Goal: Communication & Community: Answer question/provide support

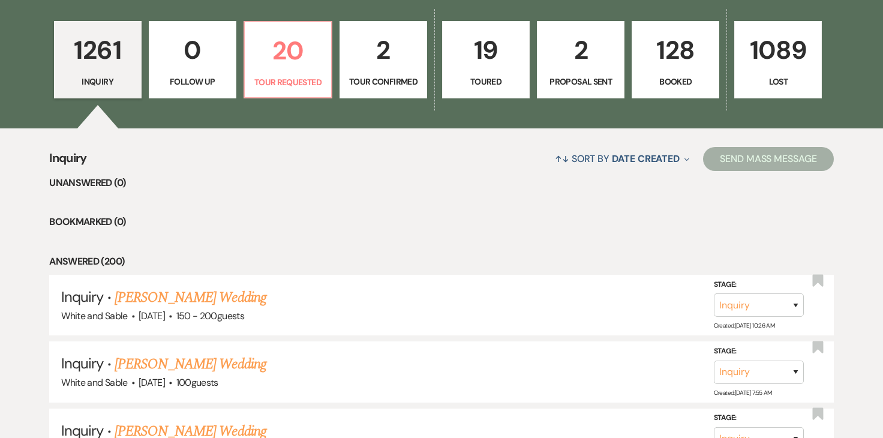
scroll to position [338, 0]
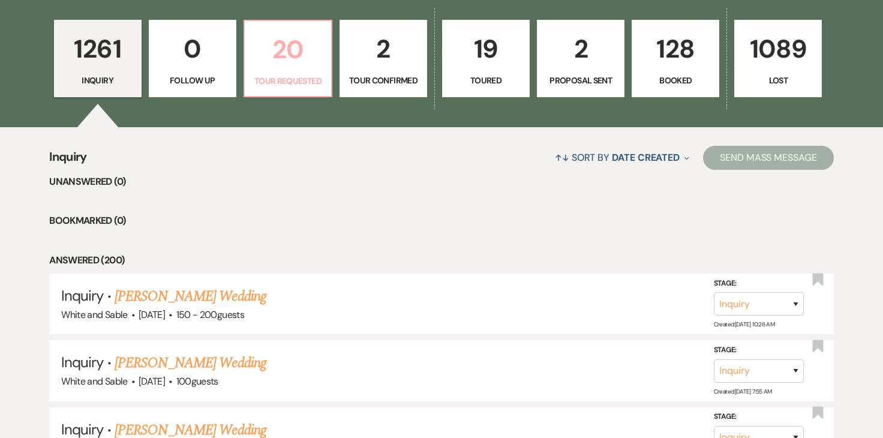
click at [289, 67] on p "20" at bounding box center [288, 49] width 72 height 40
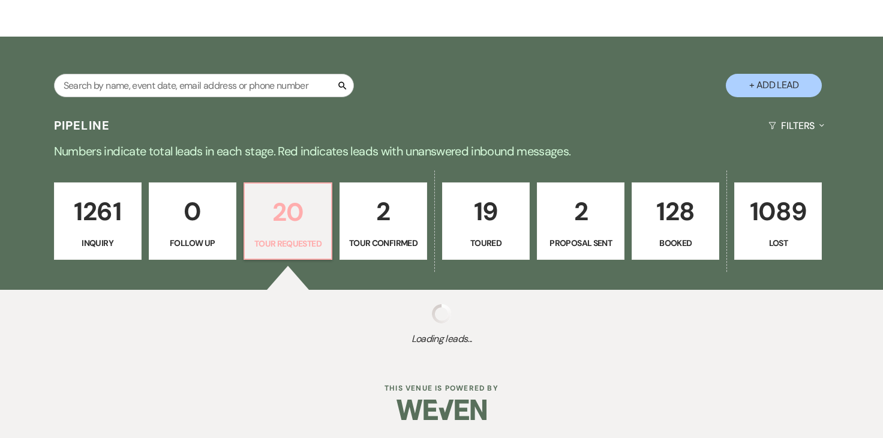
select select "2"
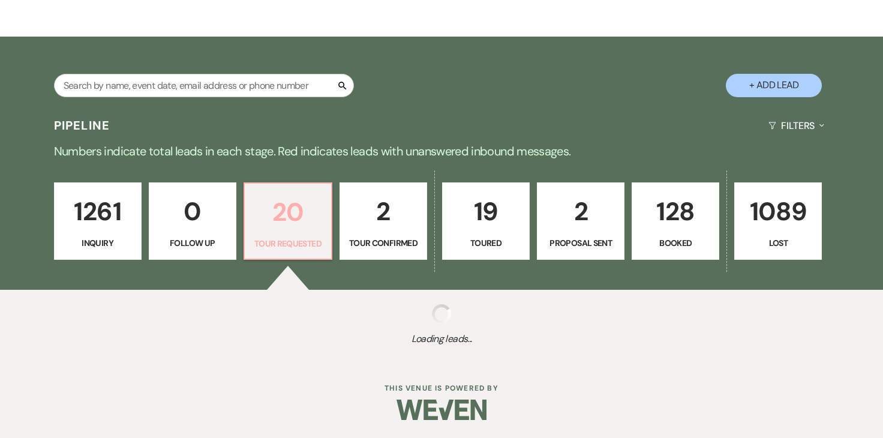
select select "2"
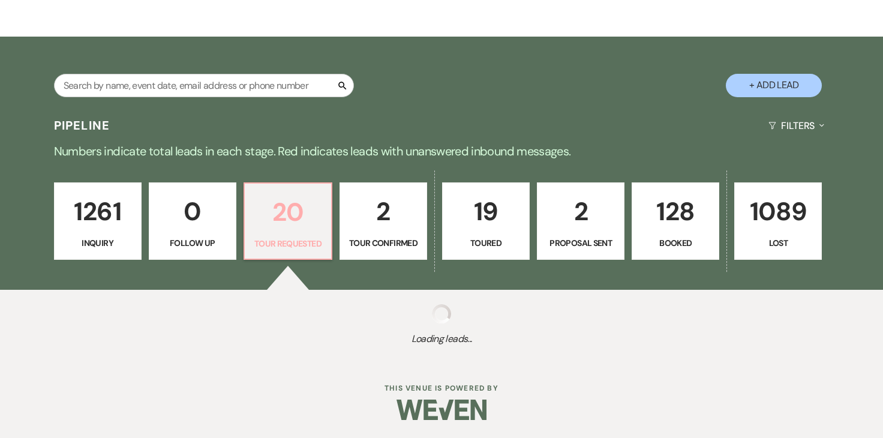
select select "2"
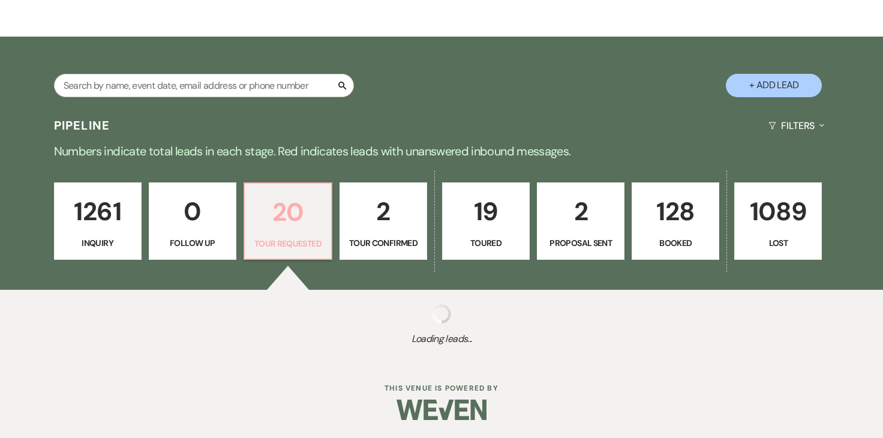
select select "2"
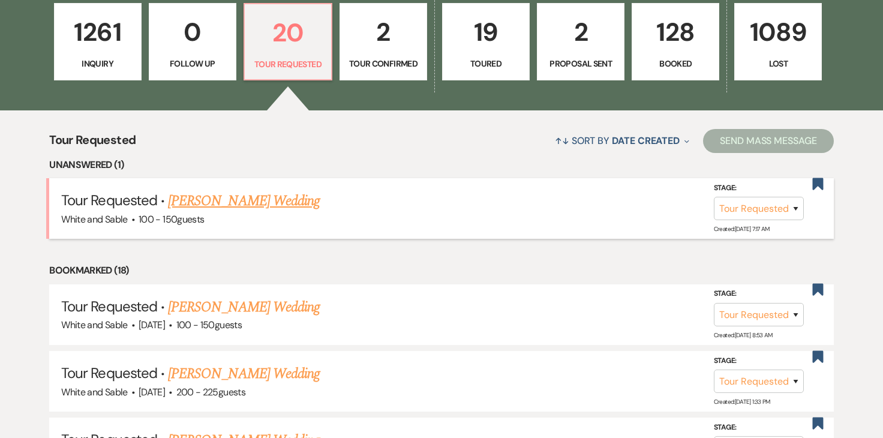
scroll to position [355, 0]
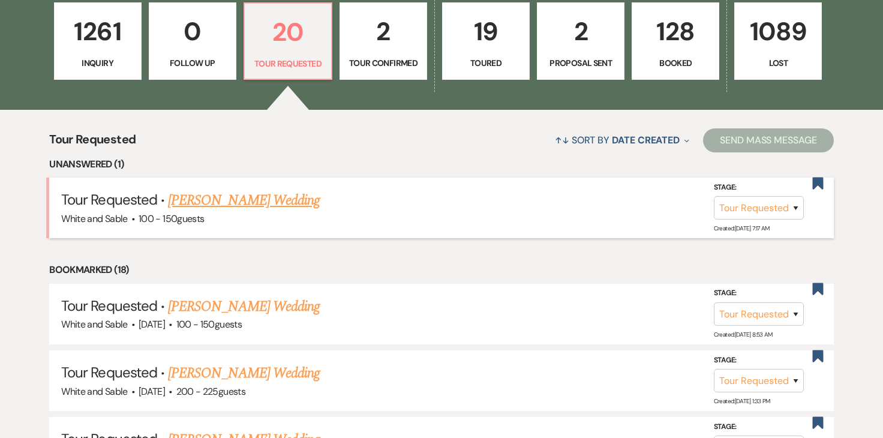
click at [280, 206] on link "[PERSON_NAME] Wedding" at bounding box center [244, 201] width 152 height 22
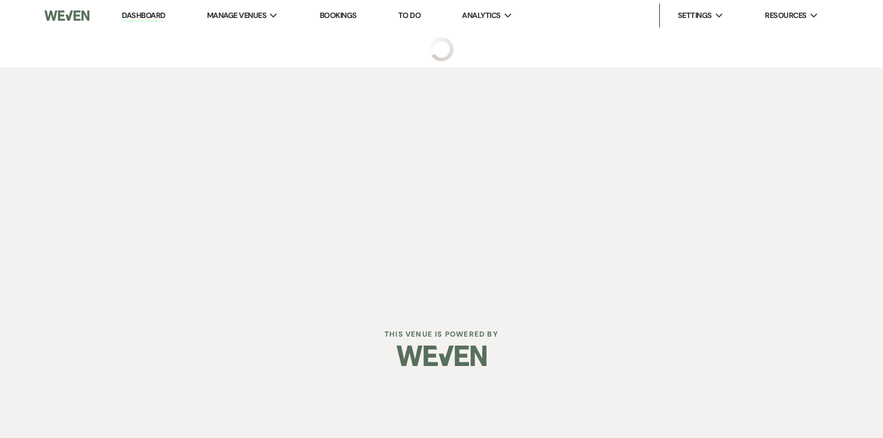
select select "2"
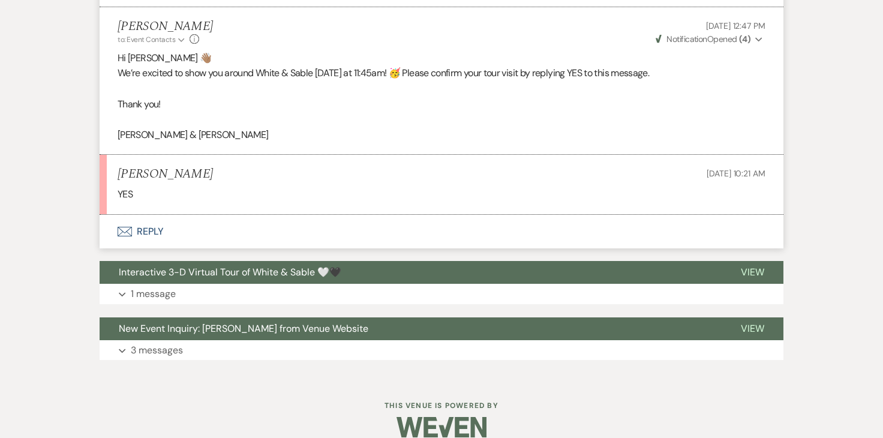
scroll to position [857, 0]
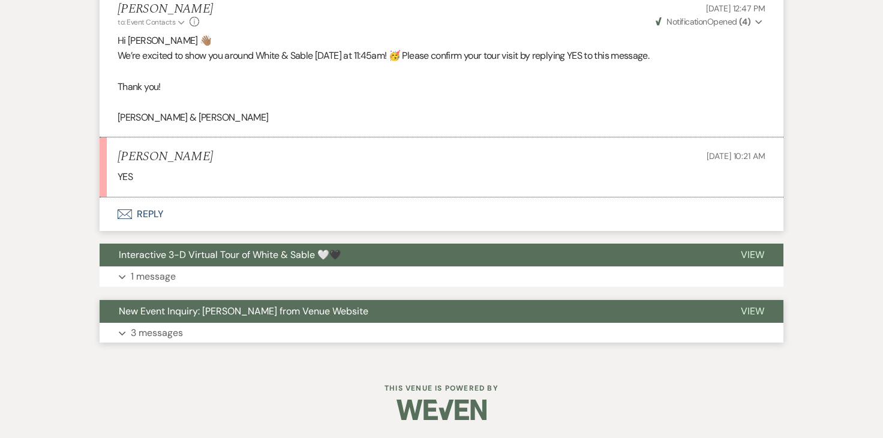
click at [178, 338] on p "3 messages" at bounding box center [157, 333] width 52 height 16
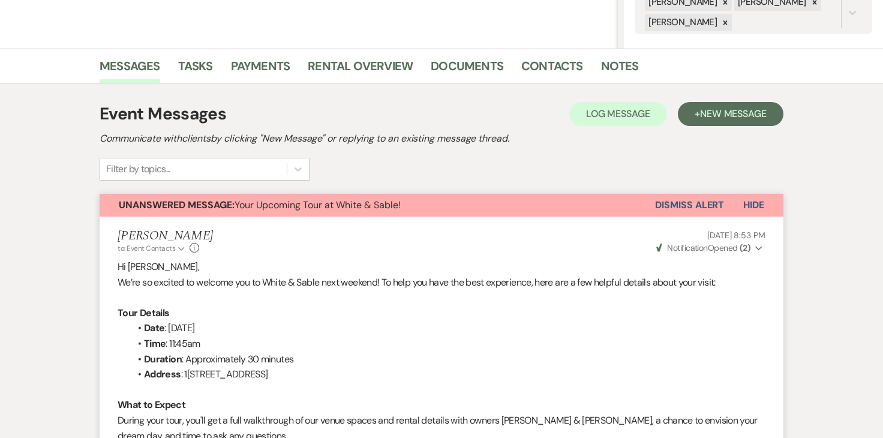
scroll to position [0, 0]
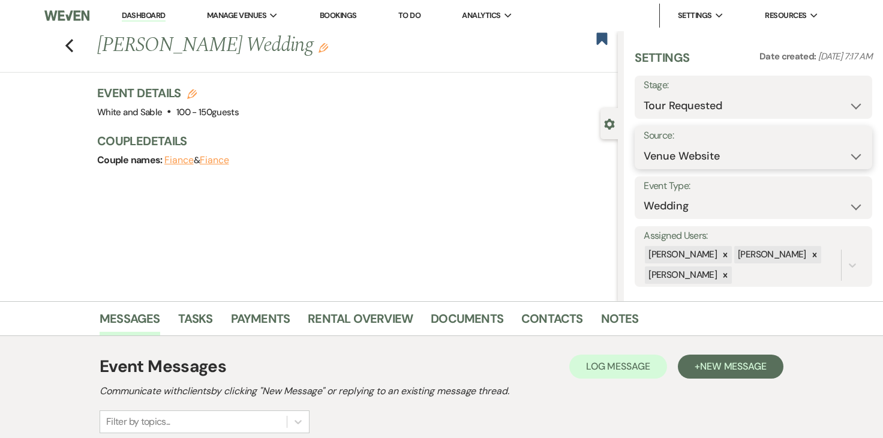
click at [687, 145] on select "Weven Venue Website Instagram Facebook Pinterest Google The Knot Wedding Wire H…" at bounding box center [754, 156] width 220 height 23
select select "7"
click at [827, 154] on button "Save" at bounding box center [840, 148] width 65 height 24
click at [535, 310] on link "Contacts" at bounding box center [553, 322] width 62 height 26
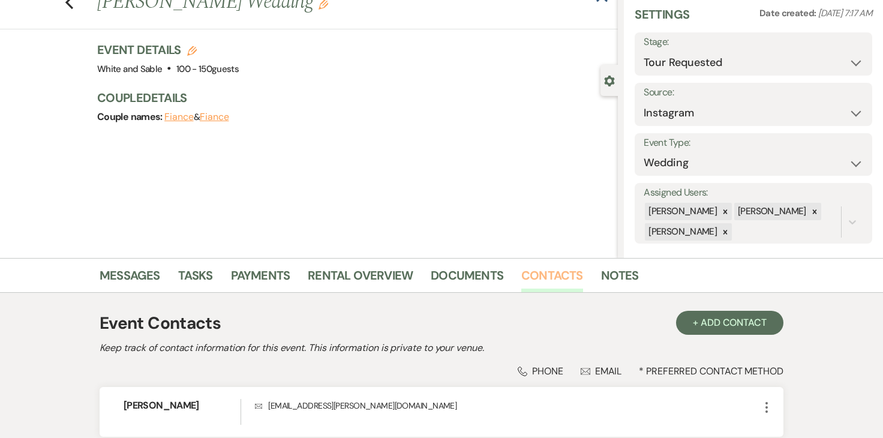
scroll to position [148, 0]
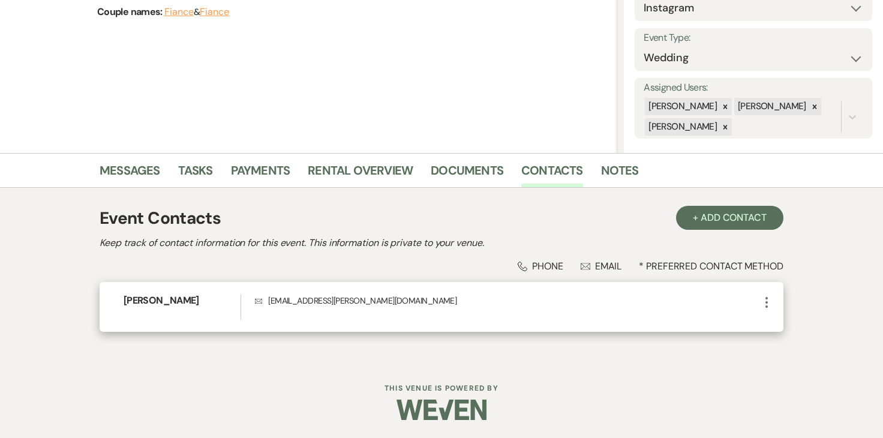
click at [765, 296] on icon "More" at bounding box center [767, 302] width 14 height 14
click at [778, 322] on icon "Pencil" at bounding box center [779, 326] width 10 height 10
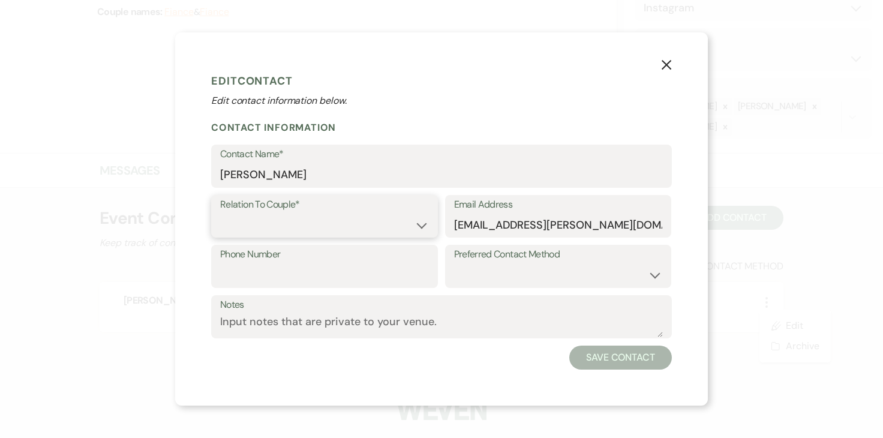
click at [405, 213] on select "Couple Planner Parent of Couple Family Member Friend Other" at bounding box center [324, 224] width 209 height 23
select select "1"
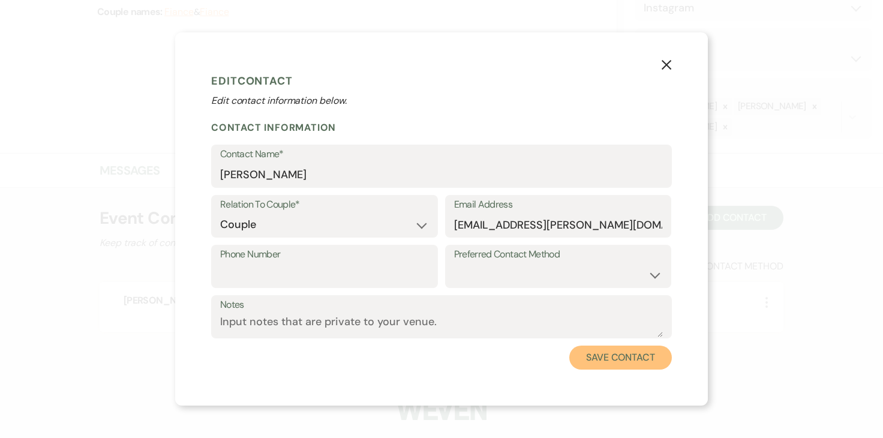
click at [598, 350] on button "Save Contact" at bounding box center [621, 358] width 103 height 24
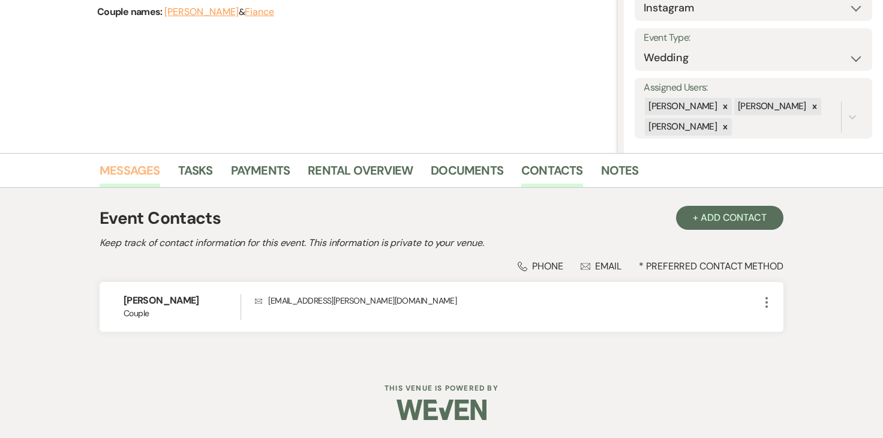
click at [119, 175] on link "Messages" at bounding box center [130, 174] width 61 height 26
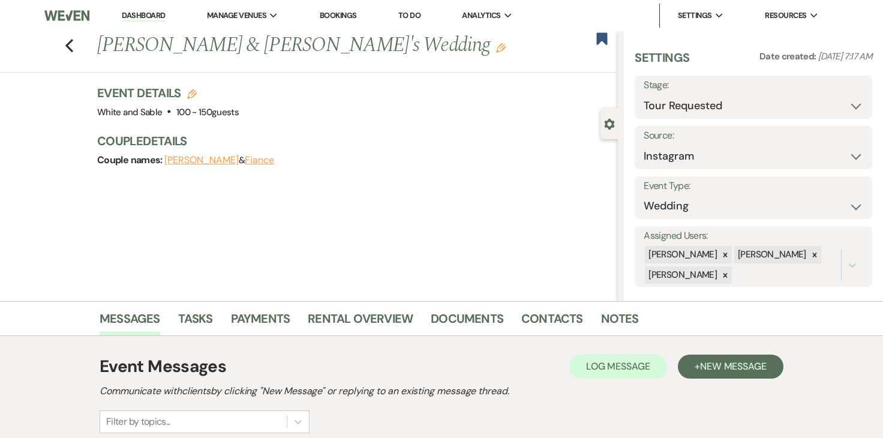
click at [149, 14] on link "Dashboard" at bounding box center [143, 15] width 43 height 11
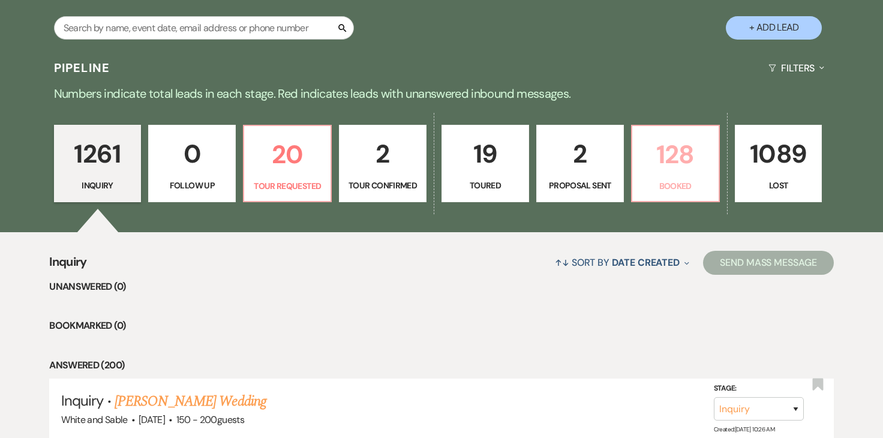
click at [670, 155] on p "128" at bounding box center [676, 154] width 72 height 40
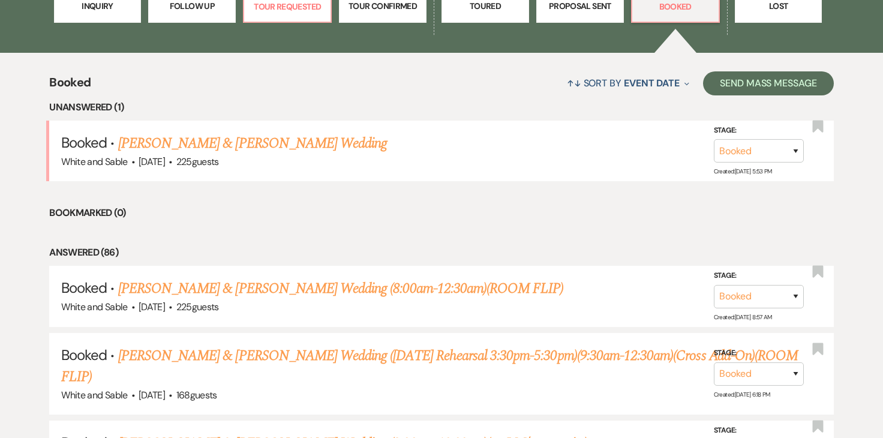
scroll to position [414, 0]
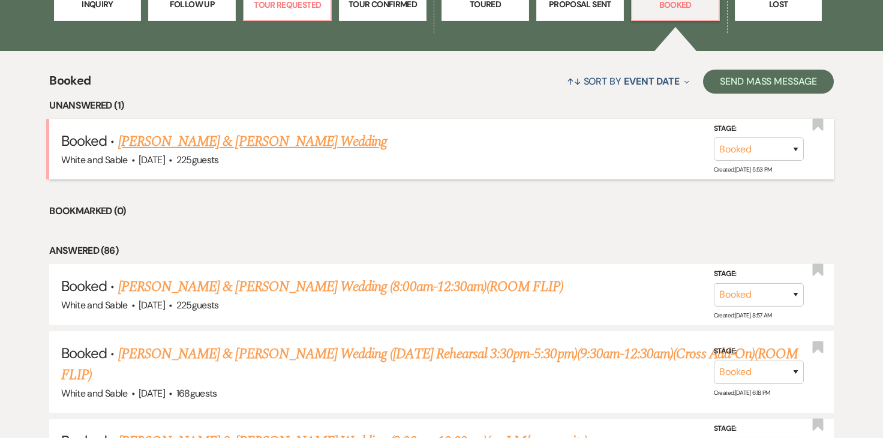
click at [323, 151] on link "[PERSON_NAME] & [PERSON_NAME] Wedding" at bounding box center [252, 142] width 269 height 22
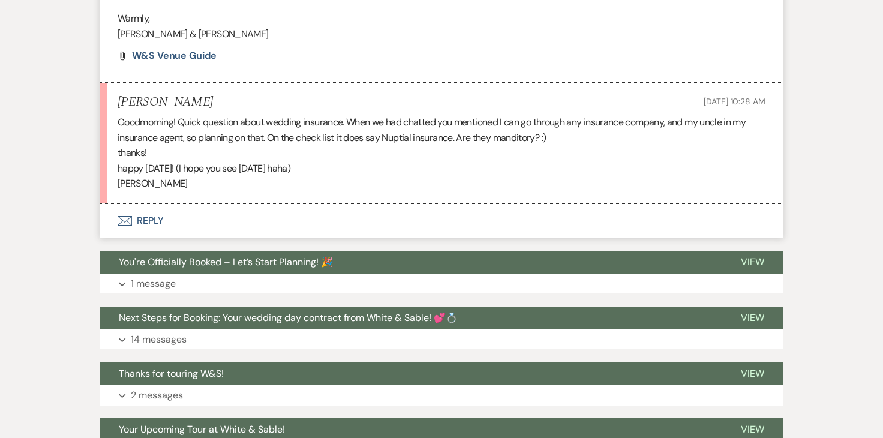
scroll to position [1255, 0]
click at [157, 220] on button "Envelope Reply" at bounding box center [442, 222] width 684 height 34
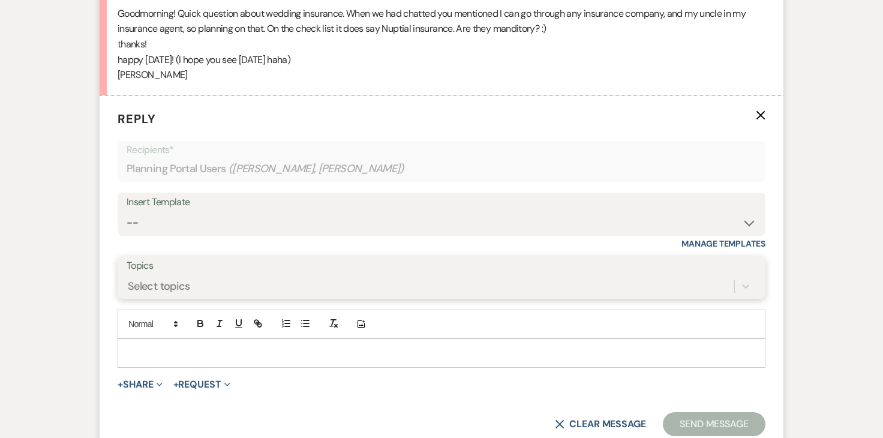
click at [245, 292] on div "Select topics" at bounding box center [442, 286] width 630 height 23
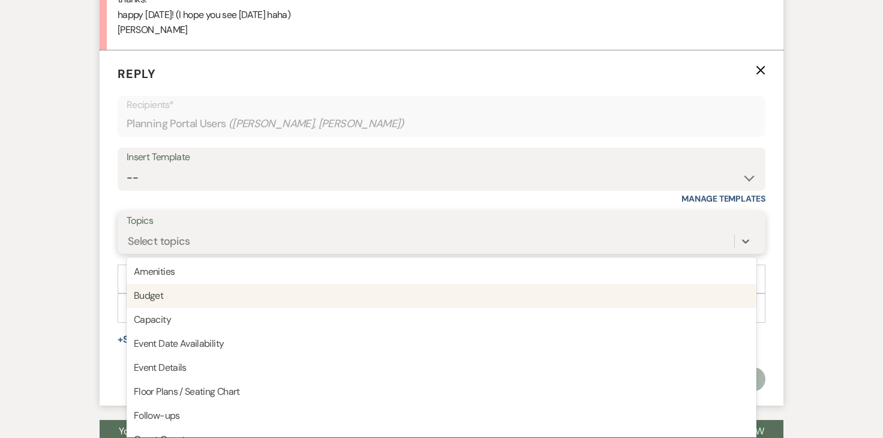
scroll to position [1413, 0]
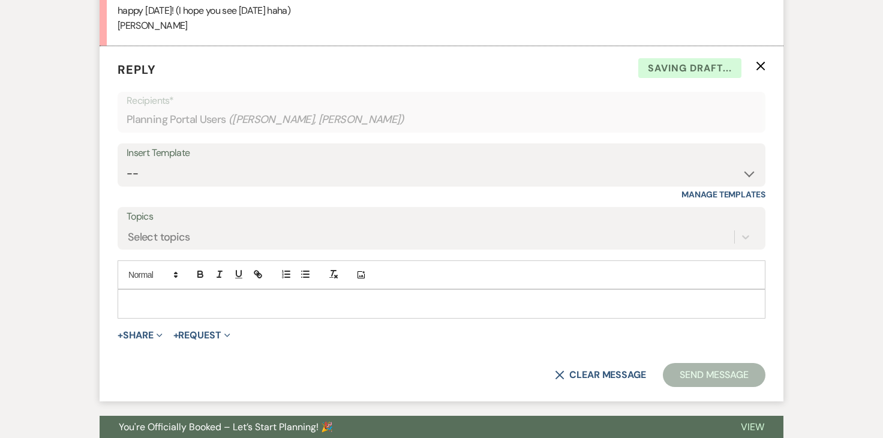
click at [275, 157] on div "Insert Template" at bounding box center [442, 153] width 630 height 17
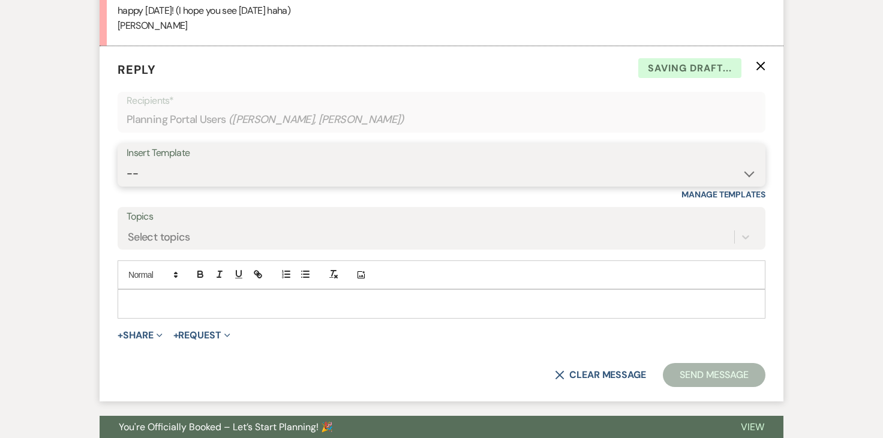
click at [272, 166] on select "-- Inquiry Response (Venue Guide) Schedule - Venue Tour Appt Confirmation Sched…" at bounding box center [442, 173] width 630 height 23
select select "3627"
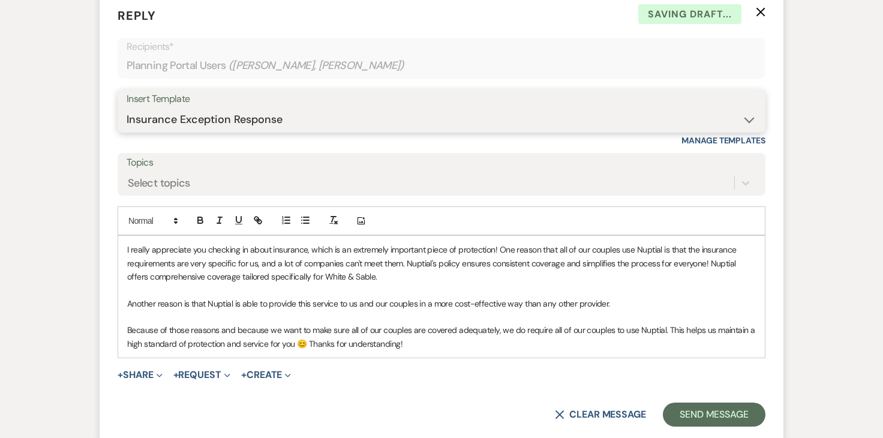
scroll to position [1469, 0]
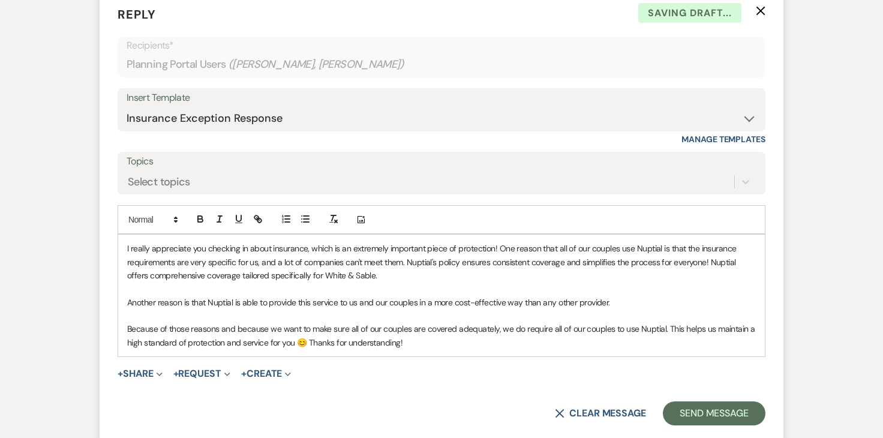
click at [127, 248] on span "I really appreciate you checking in about insurance, which is an extremely impo…" at bounding box center [433, 262] width 612 height 38
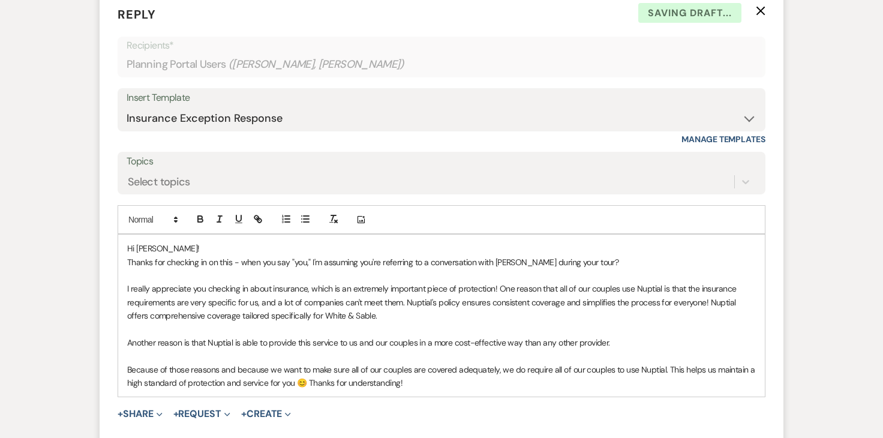
click at [193, 303] on span "﻿ I really appreciate you checking in about insurance, which is an extremely im…" at bounding box center [433, 302] width 612 height 38
click at [158, 293] on p "I really appreciate you checking in about insurance, which is an extremely impo…" at bounding box center [441, 302] width 629 height 40
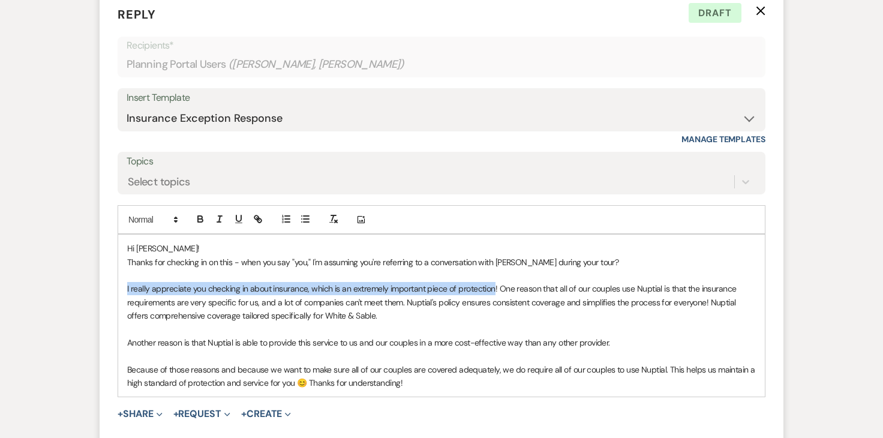
drag, startPoint x: 125, startPoint y: 286, endPoint x: 495, endPoint y: 287, distance: 370.3
click at [495, 287] on div "Hi [PERSON_NAME]! Thanks for checking in on this - when you say "you," I'm assu…" at bounding box center [441, 316] width 647 height 162
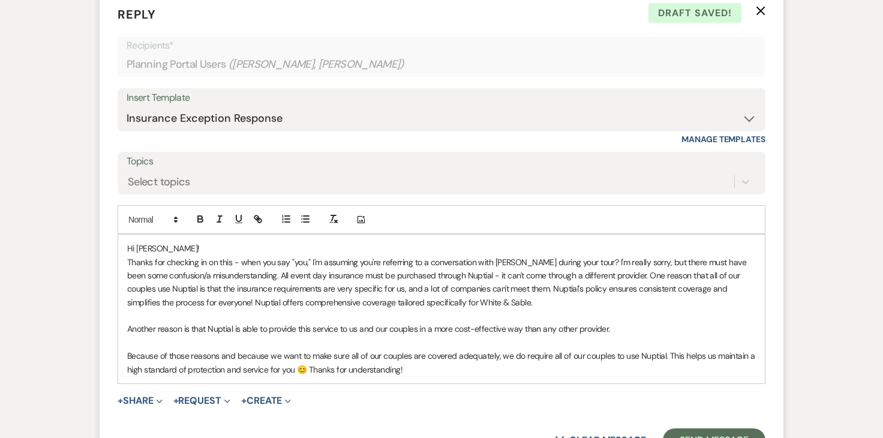
click at [188, 291] on span "Thanks for checking in on this - when you say "you," I'm assuming you're referr…" at bounding box center [437, 282] width 621 height 51
drag, startPoint x: 127, startPoint y: 287, endPoint x: 607, endPoint y: 275, distance: 480.3
click at [607, 275] on span "Thanks for checking in on this - when you say "you," I'm assuming you're referr…" at bounding box center [437, 282] width 621 height 51
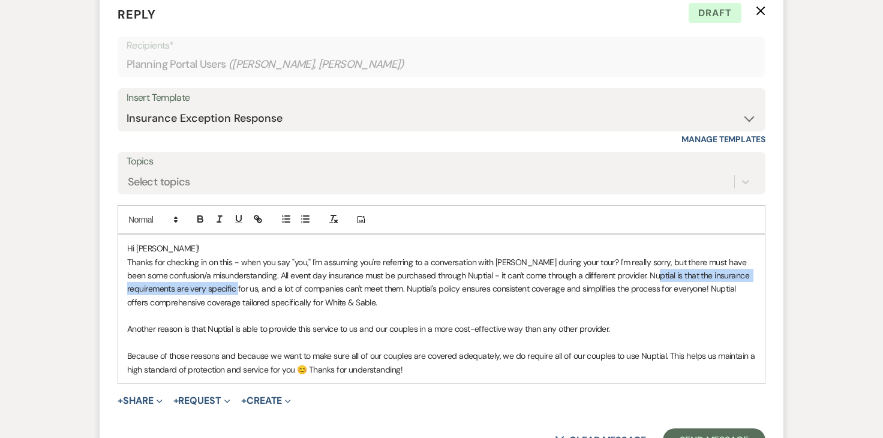
drag, startPoint x: 634, startPoint y: 275, endPoint x: 258, endPoint y: 287, distance: 376.5
click at [258, 287] on span "Thanks for checking in on this - when you say "you," I'm assuming you're referr…" at bounding box center [439, 282] width 625 height 51
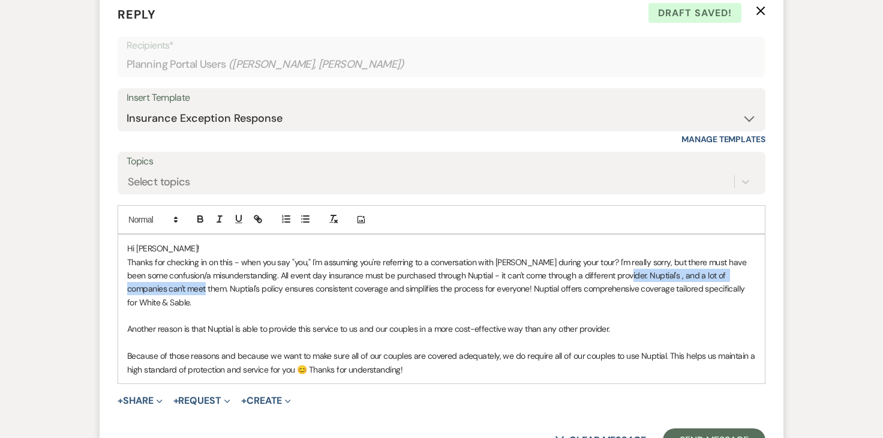
drag, startPoint x: 169, startPoint y: 292, endPoint x: 607, endPoint y: 271, distance: 439.2
click at [607, 271] on span "Thanks for checking in on this - when you say "you," I'm assuming you're referr…" at bounding box center [437, 282] width 621 height 51
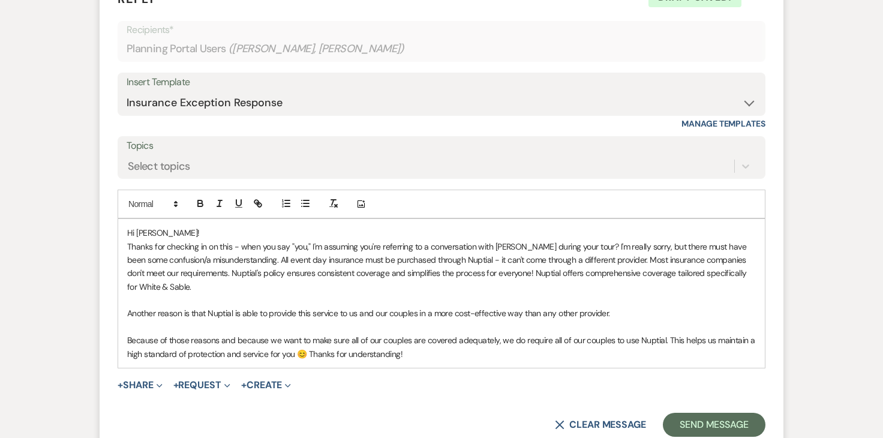
scroll to position [1485, 0]
click at [294, 309] on span "Another reason is that Nuptial is able to provide this service to us and our co…" at bounding box center [368, 312] width 483 height 11
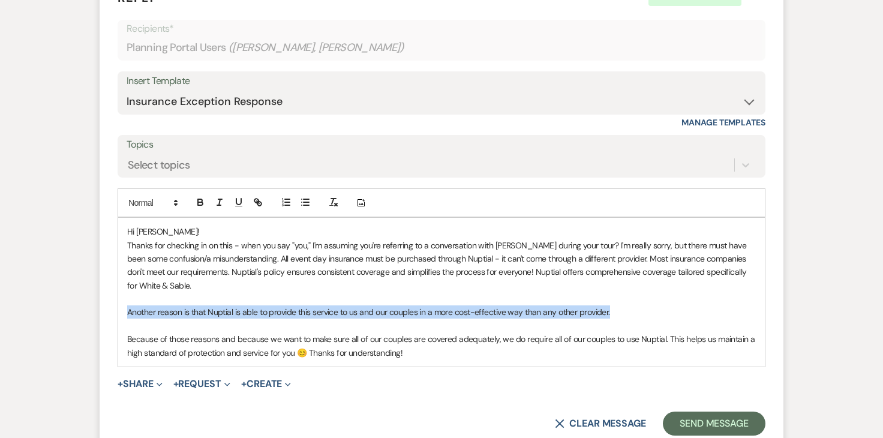
click at [294, 309] on span "Another reason is that Nuptial is able to provide this service to us and our co…" at bounding box center [368, 312] width 483 height 11
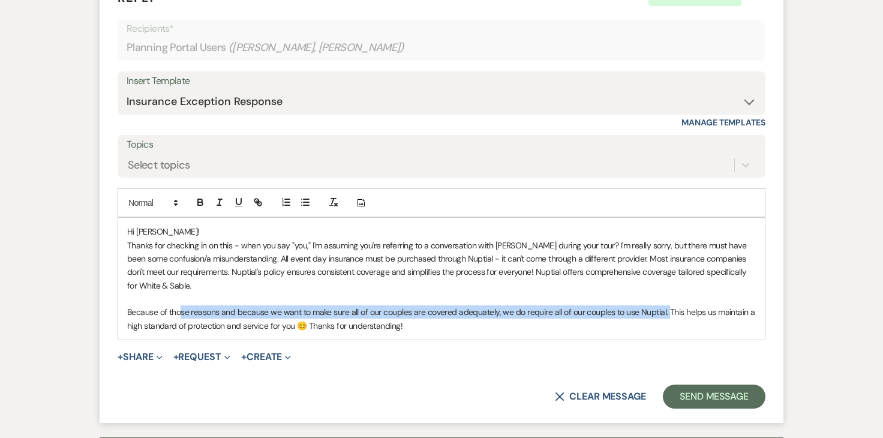
drag, startPoint x: 666, startPoint y: 315, endPoint x: 181, endPoint y: 308, distance: 485.0
click at [181, 308] on span "Because of those reasons and because we want to make sure all of our couples ar…" at bounding box center [442, 319] width 630 height 24
drag, startPoint x: 127, startPoint y: 310, endPoint x: 666, endPoint y: 311, distance: 539.5
click at [666, 311] on div "Hi [PERSON_NAME]! Thanks for checking in on this - when you say "you," I'm assu…" at bounding box center [441, 279] width 647 height 122
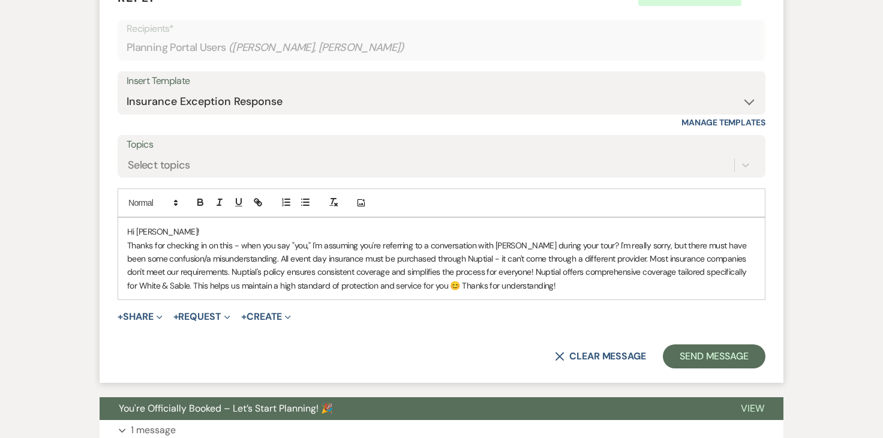
click at [566, 289] on p "Thanks for checking in on this - when you say "you," I'm assuming you're referr…" at bounding box center [441, 266] width 629 height 54
click at [170, 239] on p "Thanks for checking in on this - when you say "you," I'm assuming you're referr…" at bounding box center [441, 266] width 629 height 54
click at [170, 233] on p "Hi [PERSON_NAME]!" at bounding box center [441, 231] width 629 height 13
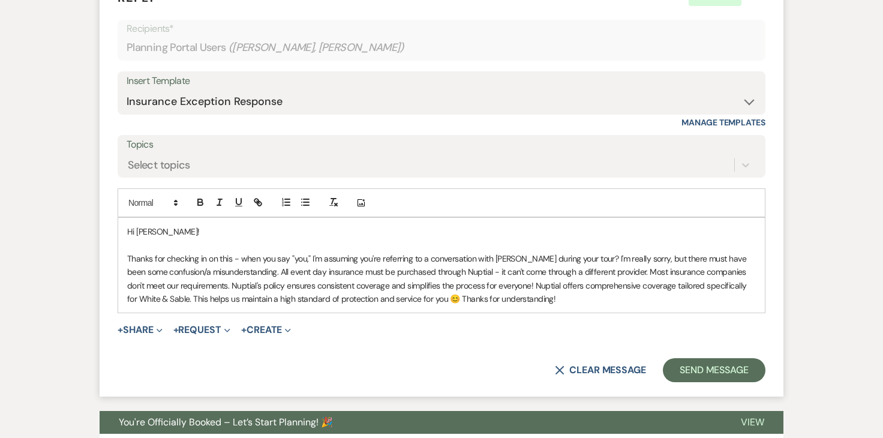
click at [583, 260] on span "Thanks for checking in on this - when you say "you," I'm assuming you're referr…" at bounding box center [438, 278] width 622 height 51
click at [513, 299] on p "Thanks for checking in on this - when you say "you," I'm assuming you're referr…" at bounding box center [441, 279] width 629 height 54
click at [418, 302] on span "Thanks for checking in on this - when you say "you," I'm assuming you're referr…" at bounding box center [438, 278] width 622 height 51
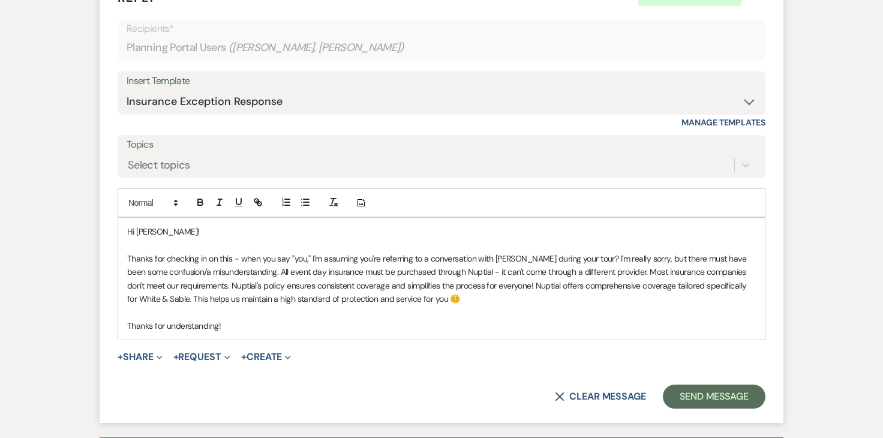
click at [430, 295] on p "Thanks for checking in on this - when you say "you," I'm assuming you're referr…" at bounding box center [441, 279] width 629 height 54
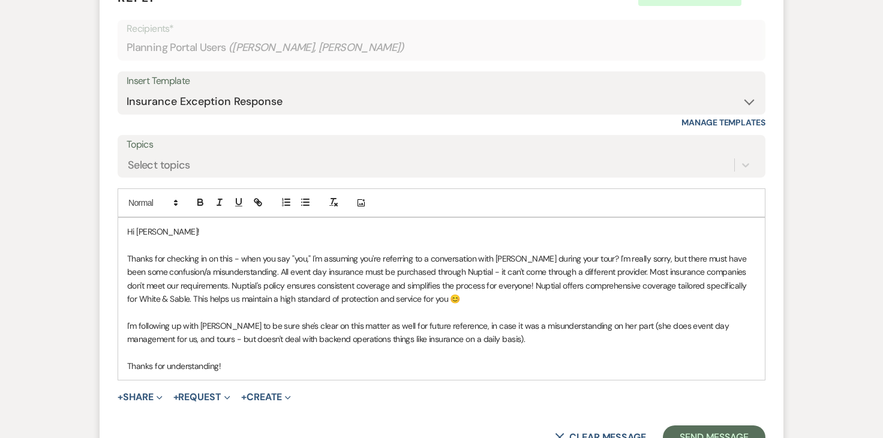
click at [425, 296] on p "Thanks for checking in on this - when you say "you," I'm assuming you're referr…" at bounding box center [441, 279] width 629 height 54
click at [251, 365] on p "Thanks for understanding!" at bounding box center [441, 365] width 629 height 13
click at [192, 284] on span "Thanks for checking in on this - when you say "you," I'm assuming you're referr…" at bounding box center [438, 278] width 622 height 51
click at [629, 324] on span "I'm following up with [PERSON_NAME] to be sure she's clear on this matter as we…" at bounding box center [429, 332] width 604 height 24
click at [653, 329] on span "I'm following up with [PERSON_NAME] to be sure she's clear on this matter as we…" at bounding box center [429, 332] width 604 height 24
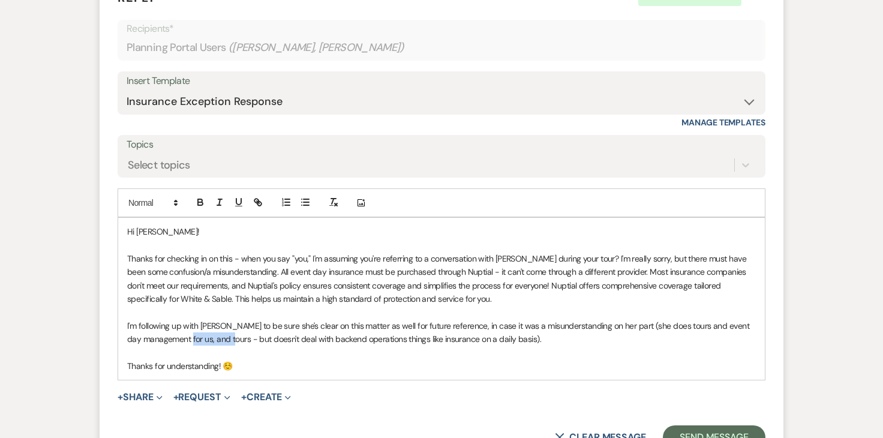
drag, startPoint x: 240, startPoint y: 339, endPoint x: 197, endPoint y: 338, distance: 43.2
click at [197, 338] on span "I'm following up with [PERSON_NAME] to be sure she's clear on this matter as we…" at bounding box center [439, 332] width 624 height 24
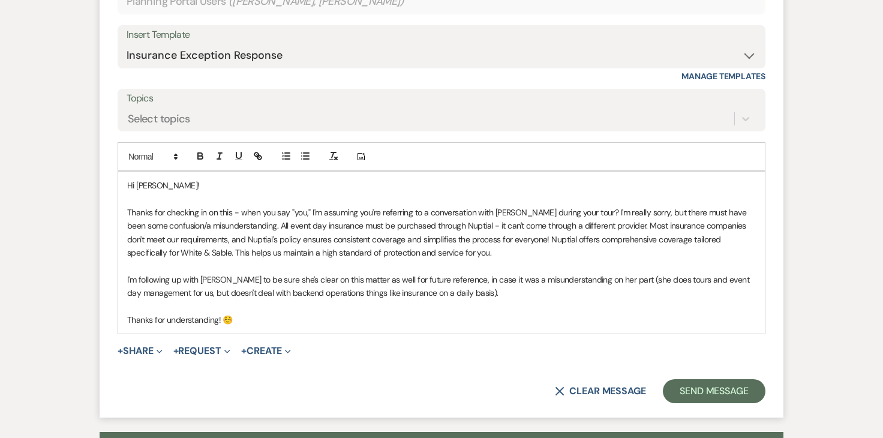
click at [340, 315] on p "Thanks for understanding! ☺️" at bounding box center [441, 319] width 629 height 13
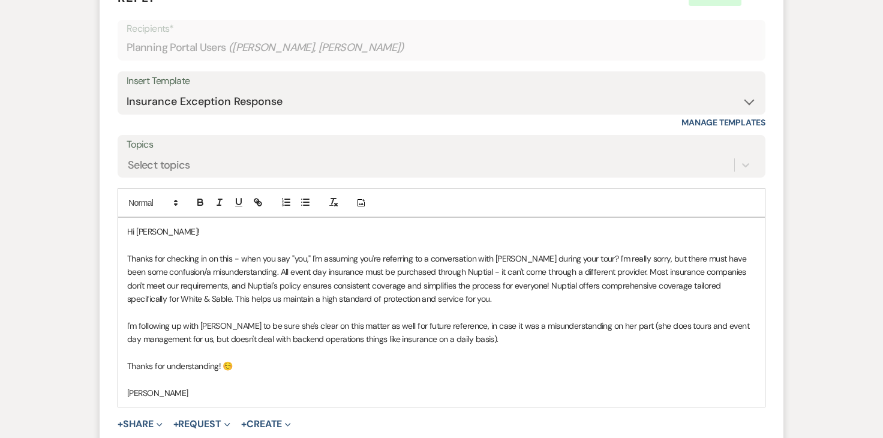
scroll to position [1486, 0]
click at [487, 342] on p "I'm following up with [PERSON_NAME] to be sure she's clear on this matter as we…" at bounding box center [441, 332] width 629 height 27
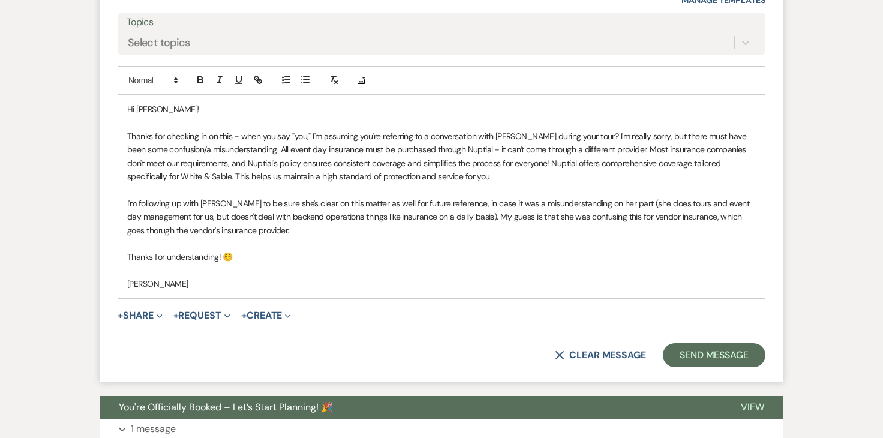
scroll to position [1607, 0]
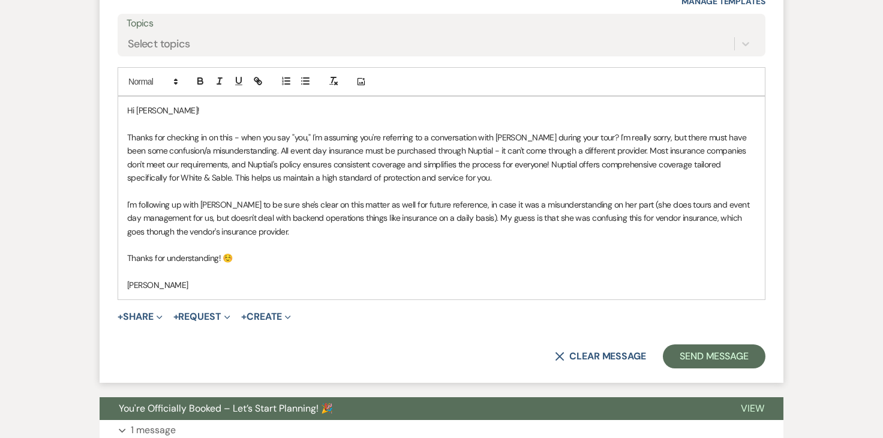
click at [688, 217] on span "I'm following up with [PERSON_NAME] to be sure she's clear on this matter as we…" at bounding box center [439, 218] width 624 height 38
click at [723, 222] on span "I'm following up with [PERSON_NAME] to be sure she's clear on this matter as we…" at bounding box center [439, 218] width 624 height 38
click at [488, 248] on p at bounding box center [441, 244] width 629 height 13
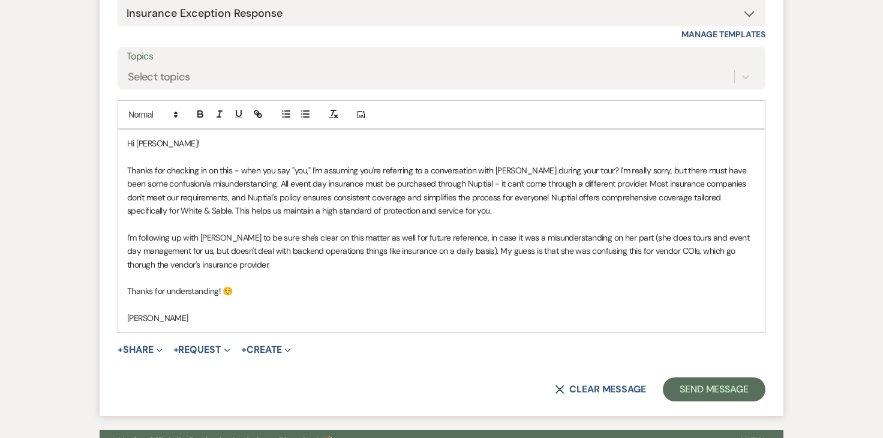
scroll to position [1654, 0]
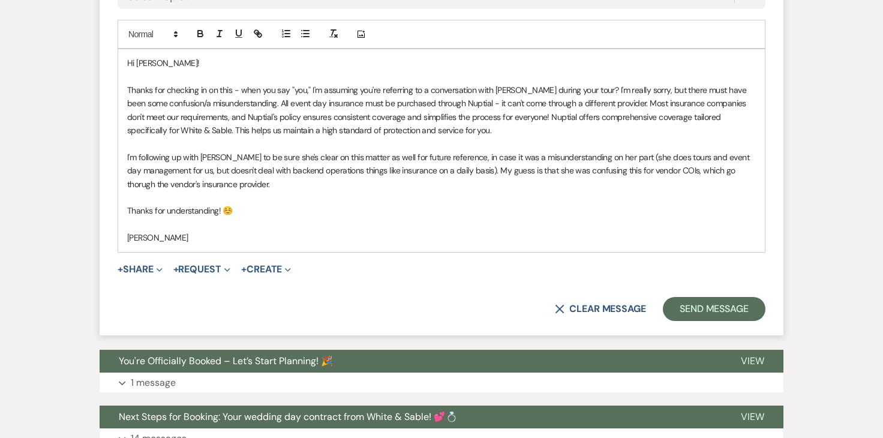
click at [675, 172] on span "I'm following up with [PERSON_NAME] to be sure she's clear on this matter as we…" at bounding box center [439, 171] width 624 height 38
click at [736, 169] on span "I'm following up with [PERSON_NAME] to be sure she's clear on this matter as we…" at bounding box center [441, 171] width 628 height 38
click at [549, 201] on p at bounding box center [441, 197] width 629 height 13
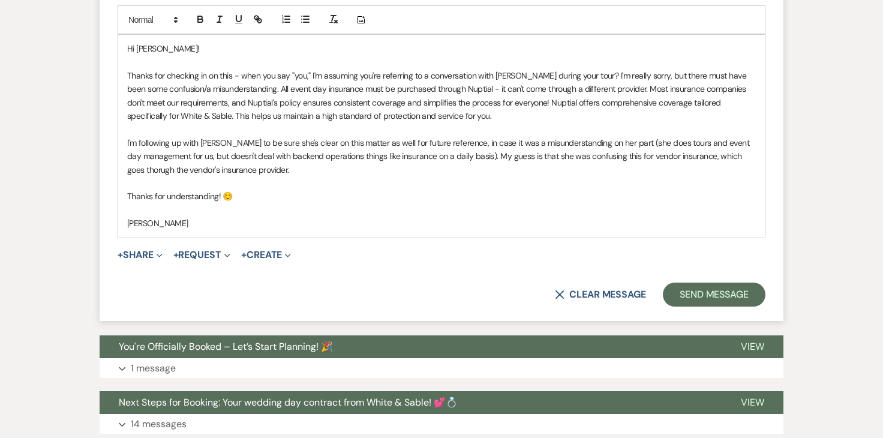
scroll to position [1651, 0]
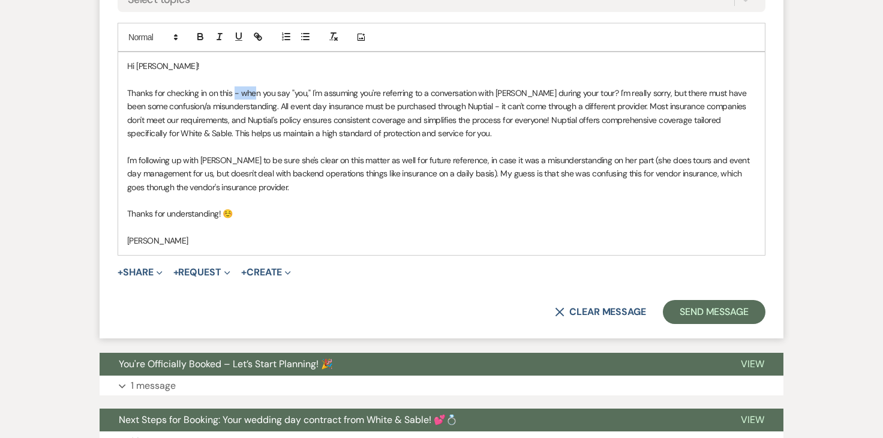
drag, startPoint x: 257, startPoint y: 91, endPoint x: 232, endPoint y: 91, distance: 25.2
click at [232, 91] on span "Thanks for checking in on this - when you say "you," I'm assuming you're referr…" at bounding box center [437, 113] width 621 height 51
drag, startPoint x: 310, startPoint y: 93, endPoint x: 236, endPoint y: 92, distance: 73.2
click at [236, 92] on span "Thanks for checking in on this. When you say "you," I'm assuming you're referri…" at bounding box center [437, 113] width 621 height 51
click at [478, 172] on span "I'm following up with [PERSON_NAME] to be sure she's clear on this matter as we…" at bounding box center [439, 174] width 624 height 38
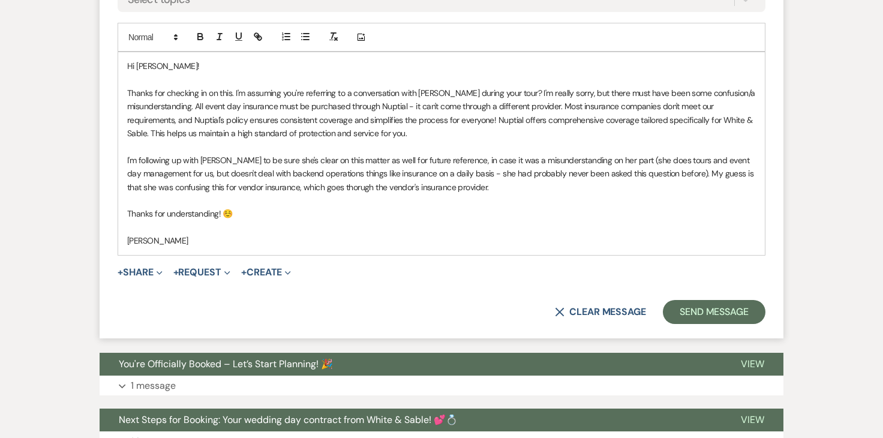
click at [618, 159] on span "I'm following up with [PERSON_NAME] to be sure she's clear on this matter as we…" at bounding box center [441, 174] width 629 height 38
click at [691, 172] on span "I'm following up with [PERSON_NAME] to be sure she's clear on this matter as we…" at bounding box center [441, 174] width 629 height 38
click at [584, 175] on span "I'm following up with [PERSON_NAME] to be sure she's clear on this matter as we…" at bounding box center [440, 174] width 627 height 38
click at [346, 173] on span "I'm following up with [PERSON_NAME] to be sure she's clear on this matter as we…" at bounding box center [440, 174] width 627 height 38
click at [356, 173] on span "I'm following up with [PERSON_NAME] to be sure she's clear on this matter as we…" at bounding box center [439, 174] width 624 height 38
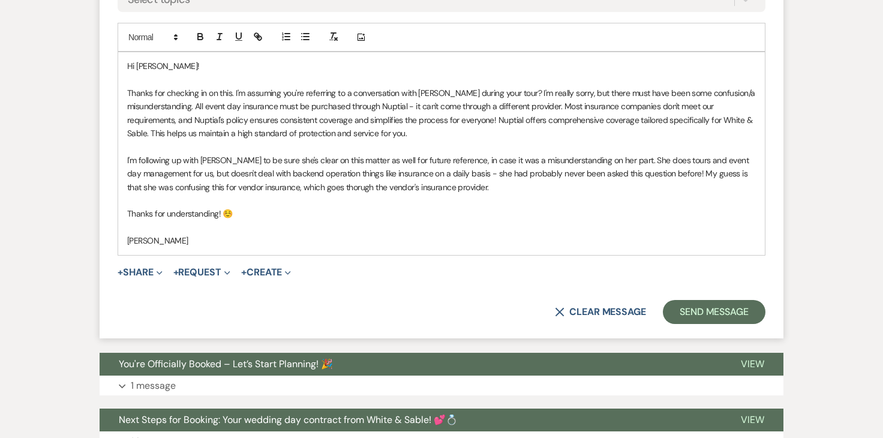
click at [346, 175] on span "I'm following up with [PERSON_NAME] to be sure she's clear on this matter as we…" at bounding box center [439, 174] width 624 height 38
click at [423, 174] on span "I'm following up with [PERSON_NAME] to be sure she's clear on this matter as we…" at bounding box center [442, 174] width 630 height 38
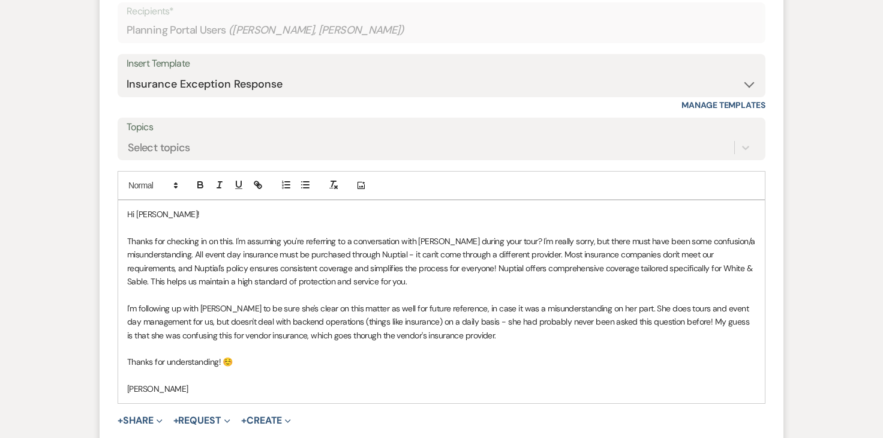
scroll to position [1511, 0]
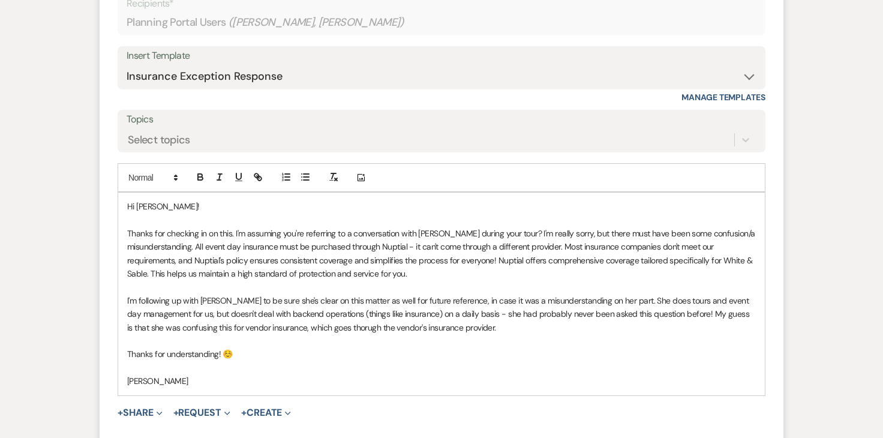
click at [542, 326] on p "I'm following up with [PERSON_NAME] to be sure she's clear on this matter as we…" at bounding box center [441, 314] width 629 height 40
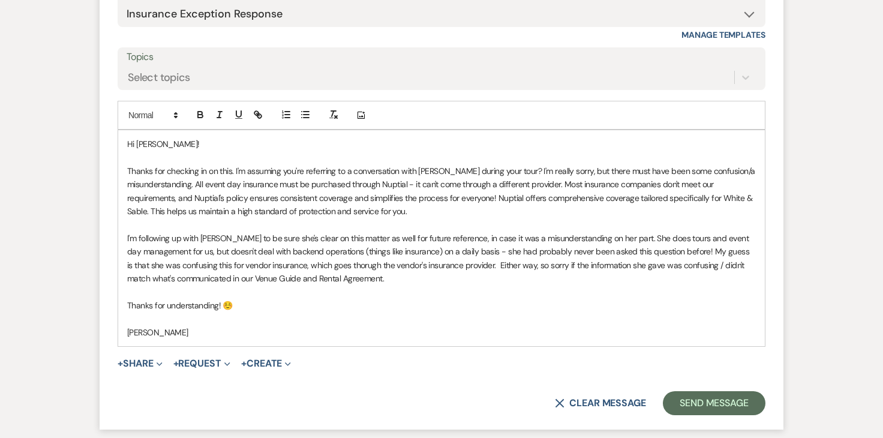
scroll to position [1581, 0]
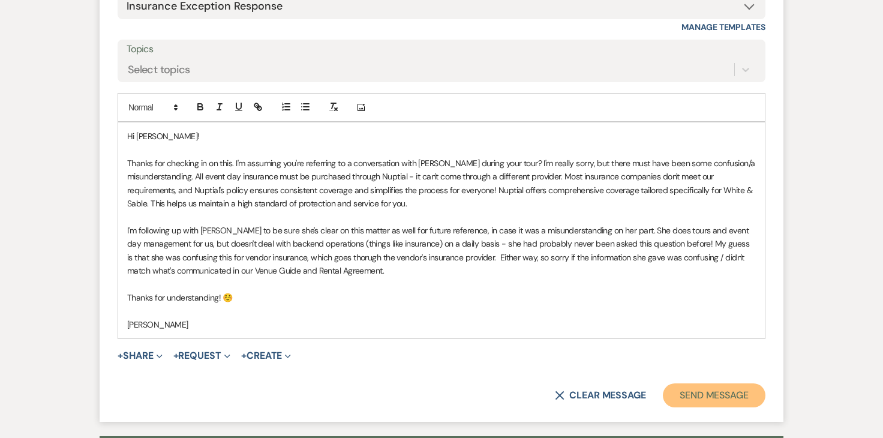
click at [675, 391] on button "Send Message" at bounding box center [714, 395] width 103 height 24
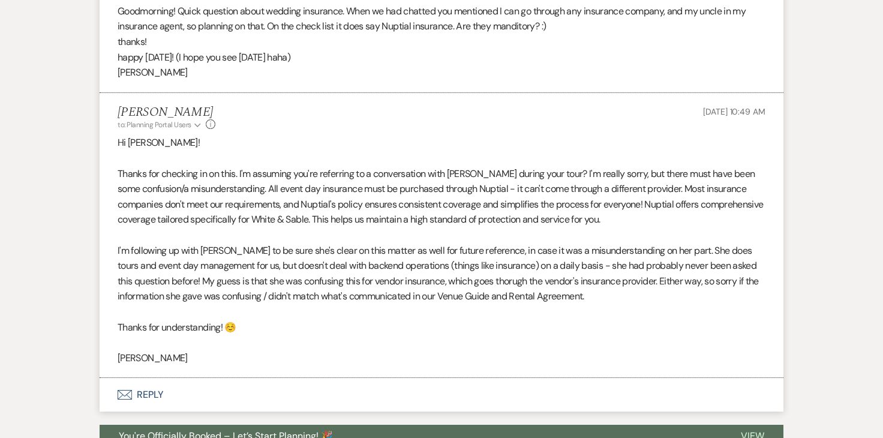
scroll to position [1364, 0]
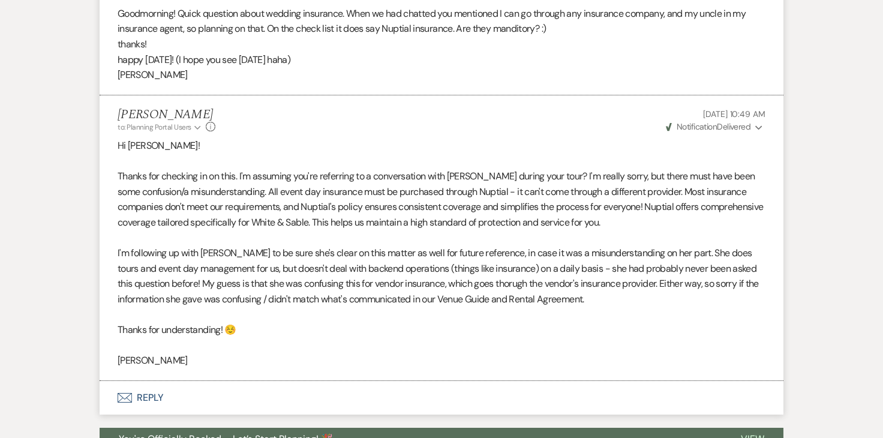
scroll to position [1365, 0]
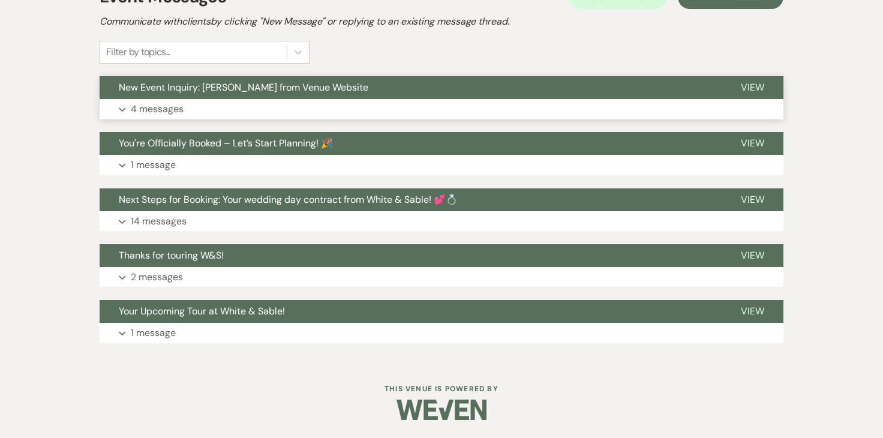
click at [163, 108] on p "4 messages" at bounding box center [157, 109] width 53 height 16
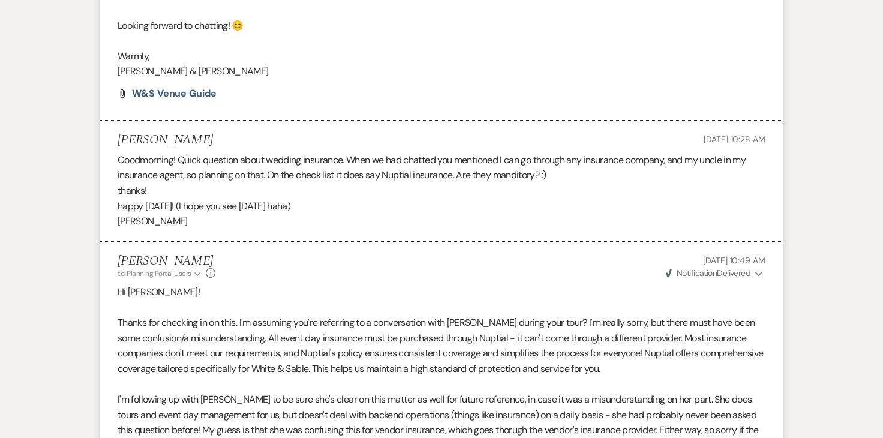
scroll to position [1227, 0]
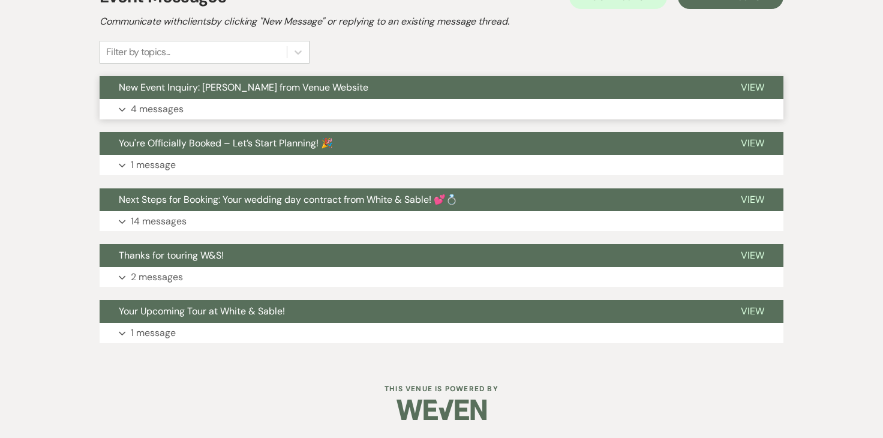
click at [148, 115] on p "4 messages" at bounding box center [157, 109] width 53 height 16
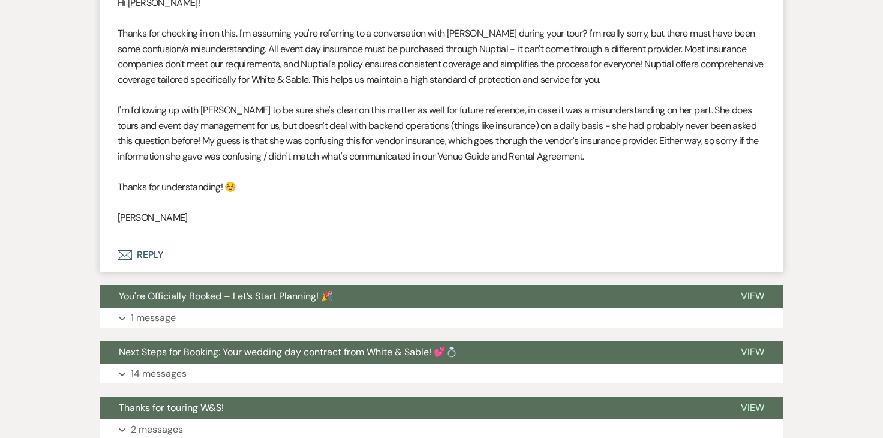
scroll to position [1427, 0]
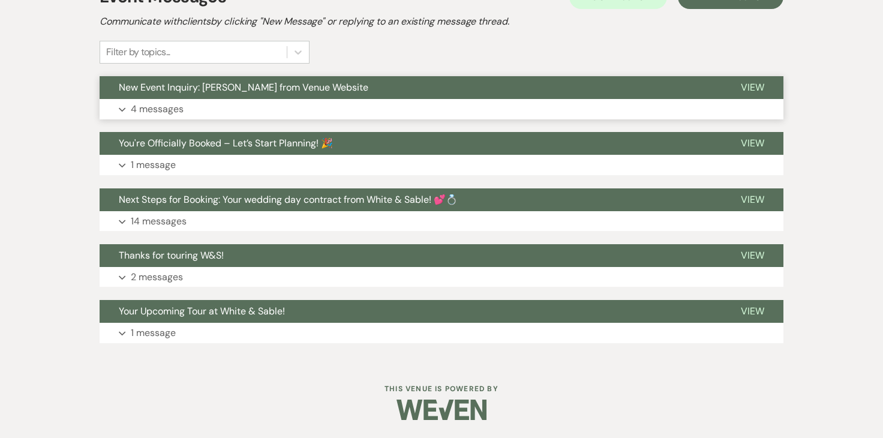
click at [163, 106] on p "4 messages" at bounding box center [157, 109] width 53 height 16
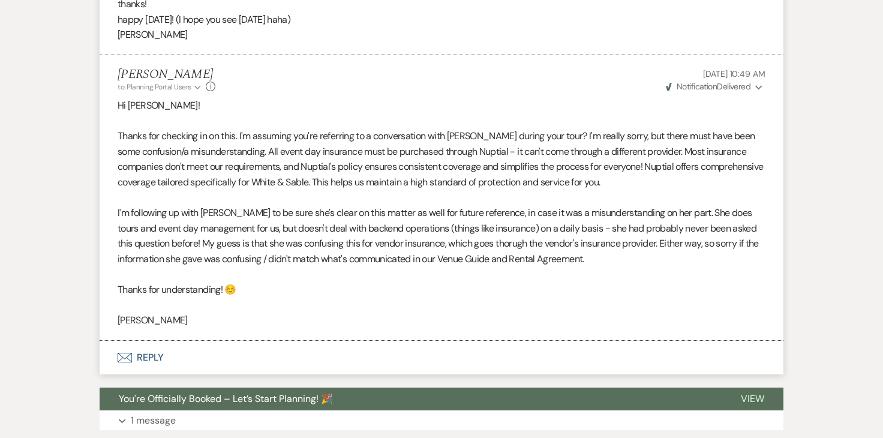
scroll to position [1406, 0]
